Goal: Task Accomplishment & Management: Manage account settings

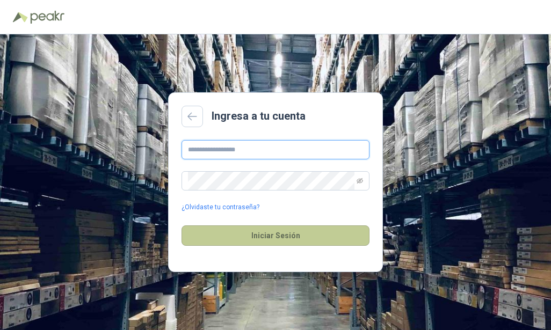
type input "**********"
click at [282, 239] on button "Iniciar Sesión" at bounding box center [276, 236] width 188 height 20
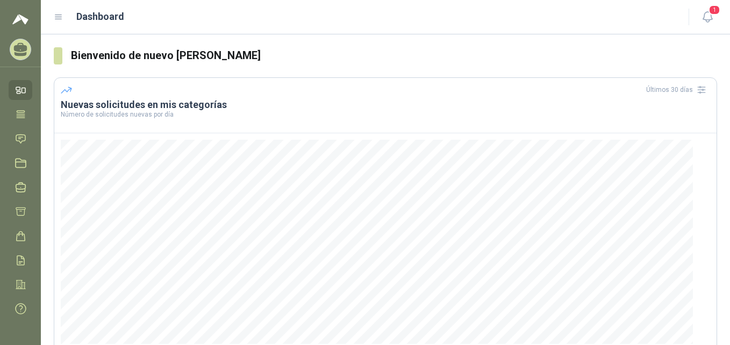
click at [17, 54] on icon at bounding box center [21, 54] width 12 height 4
